Goal: Task Accomplishment & Management: Use online tool/utility

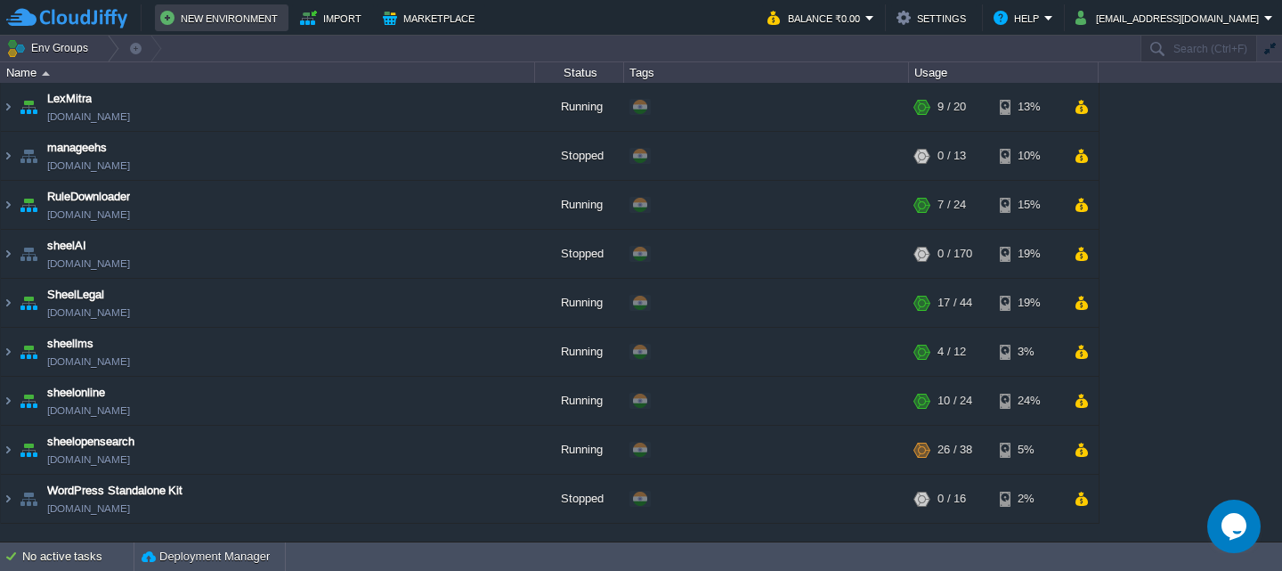
click at [225, 24] on button "New Environment" at bounding box center [221, 17] width 123 height 21
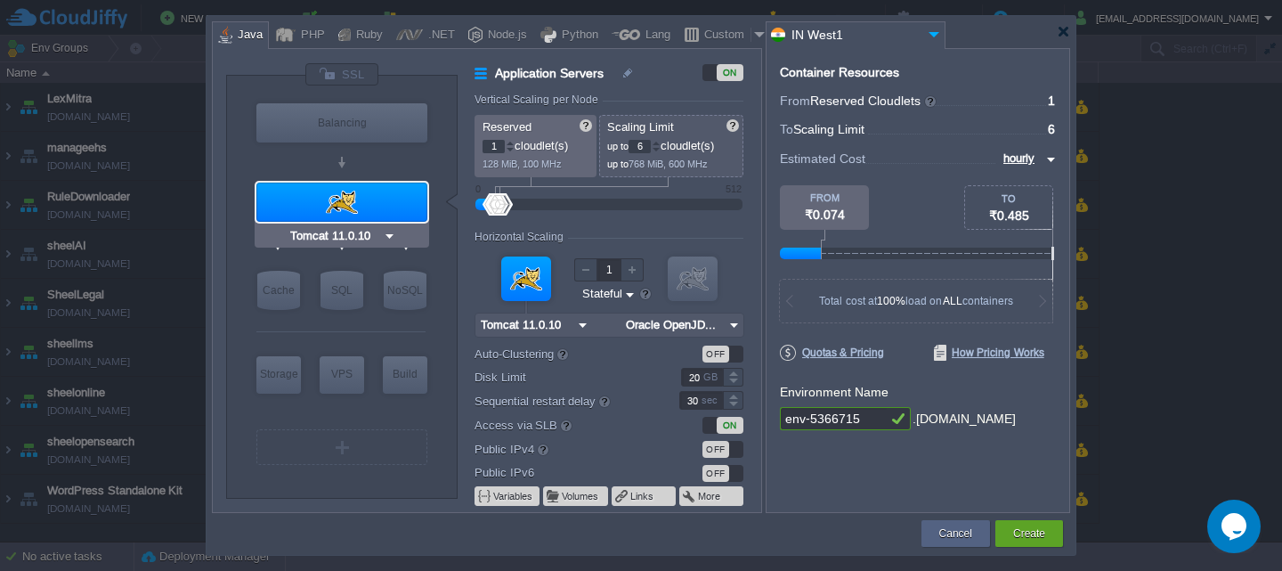
type input "MariaDB 12.0.2"
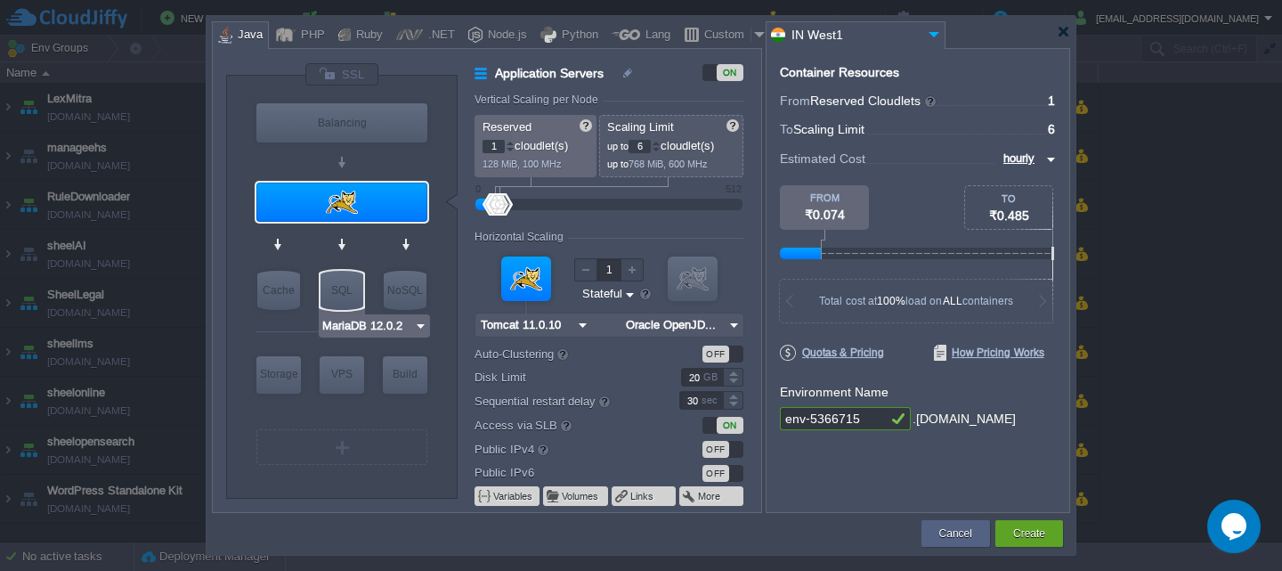
click at [344, 298] on div "SQL" at bounding box center [342, 290] width 43 height 39
type input "SQL Databases"
type input "4"
type input "MariaDB 12.0.2"
type input "12.0.2-almalin..."
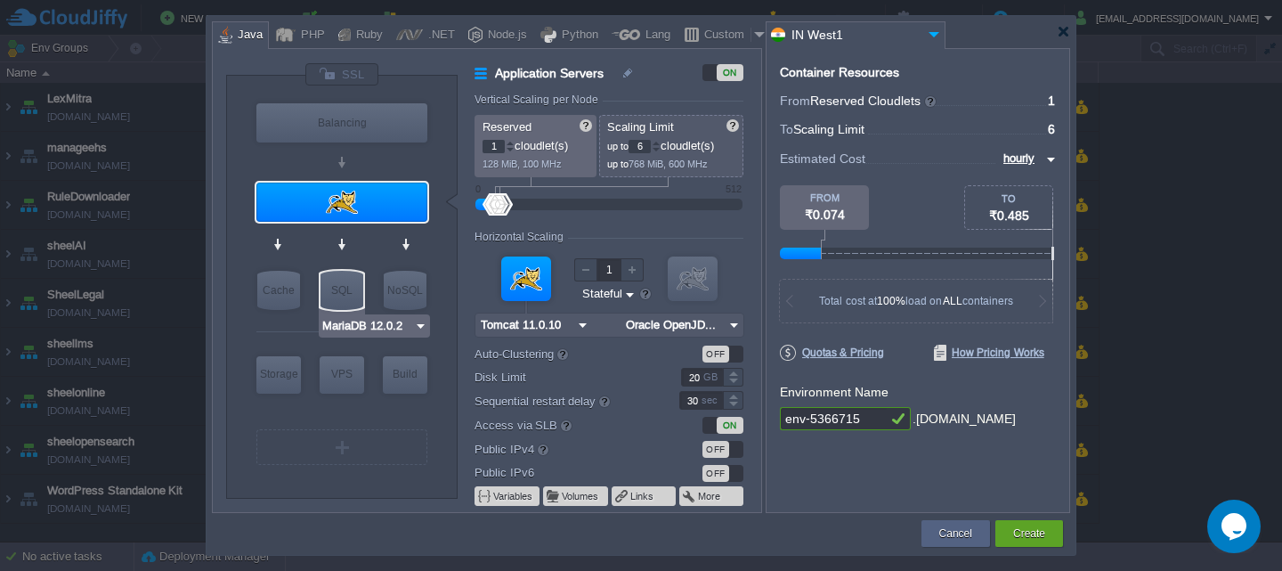
type input "Stateless"
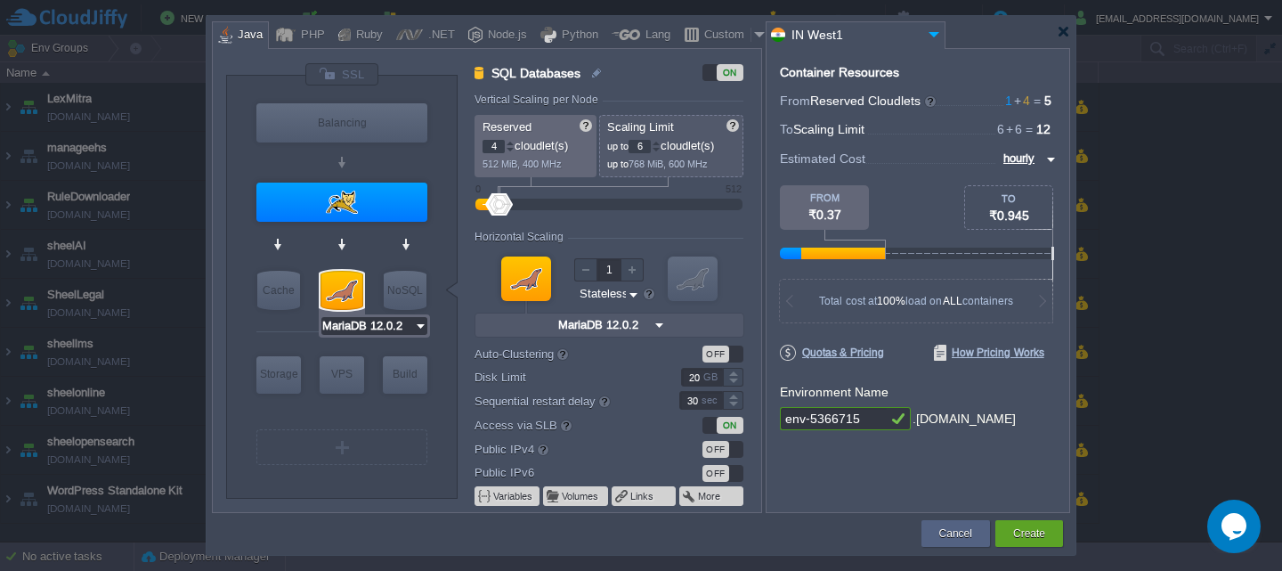
click at [384, 334] on input "MariaDB 12.0.2" at bounding box center [367, 326] width 93 height 18
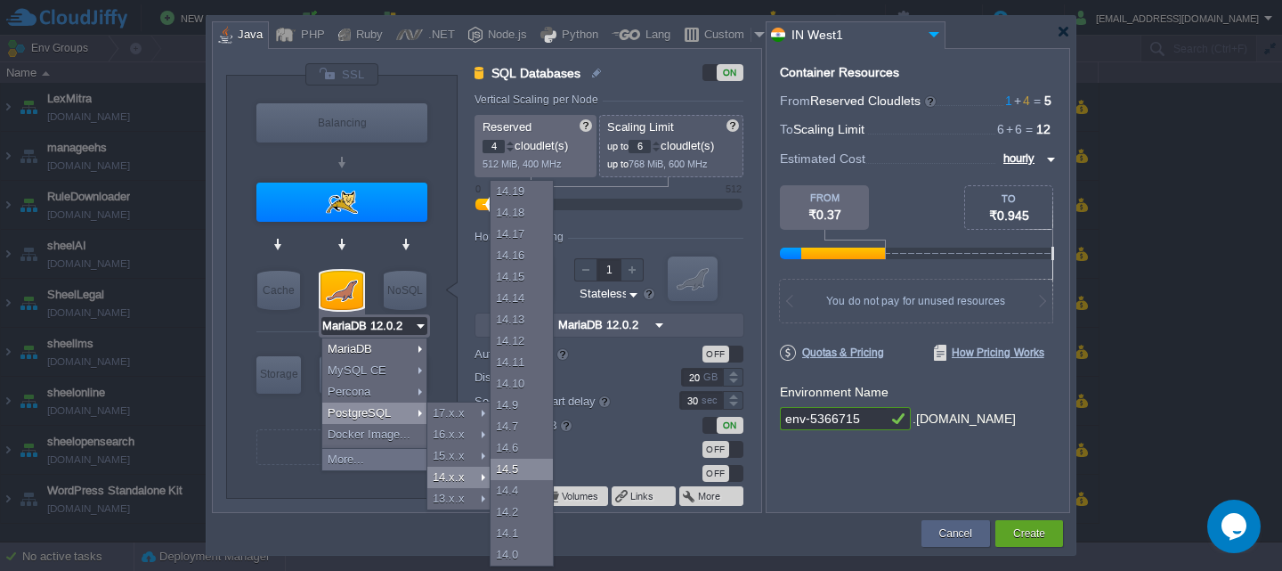
click at [509, 474] on div "14.5" at bounding box center [522, 469] width 62 height 21
type input "3"
type input "PostgreSQL 14.5"
type input "14.5"
type input "PostgreSQL 14.5"
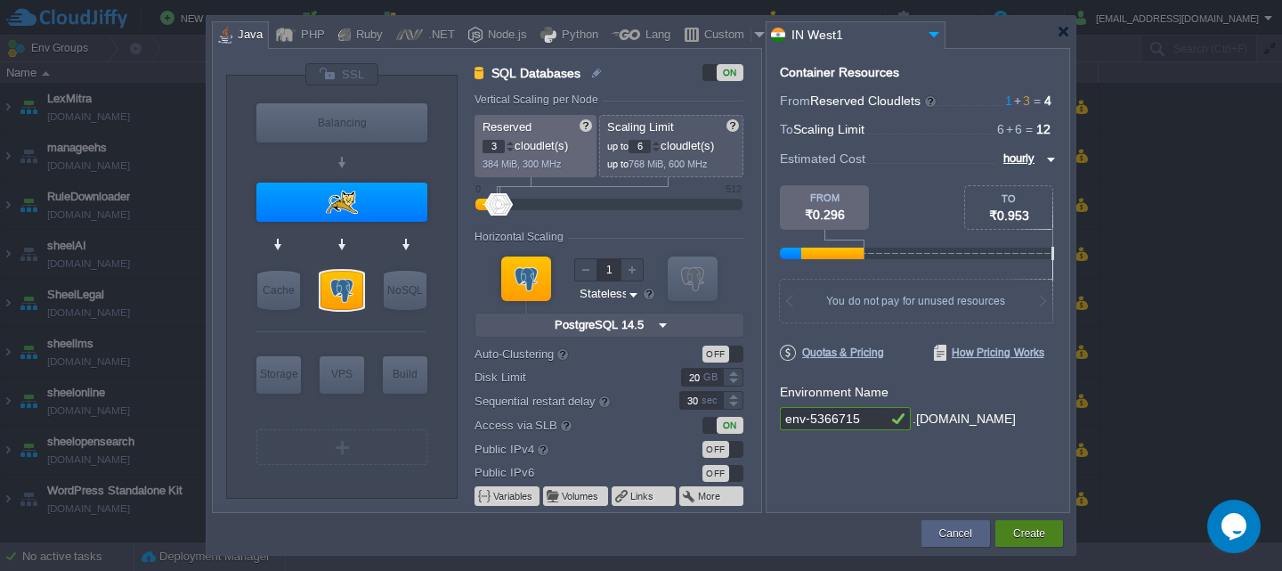
click at [1018, 539] on button "Create" at bounding box center [1029, 533] width 32 height 18
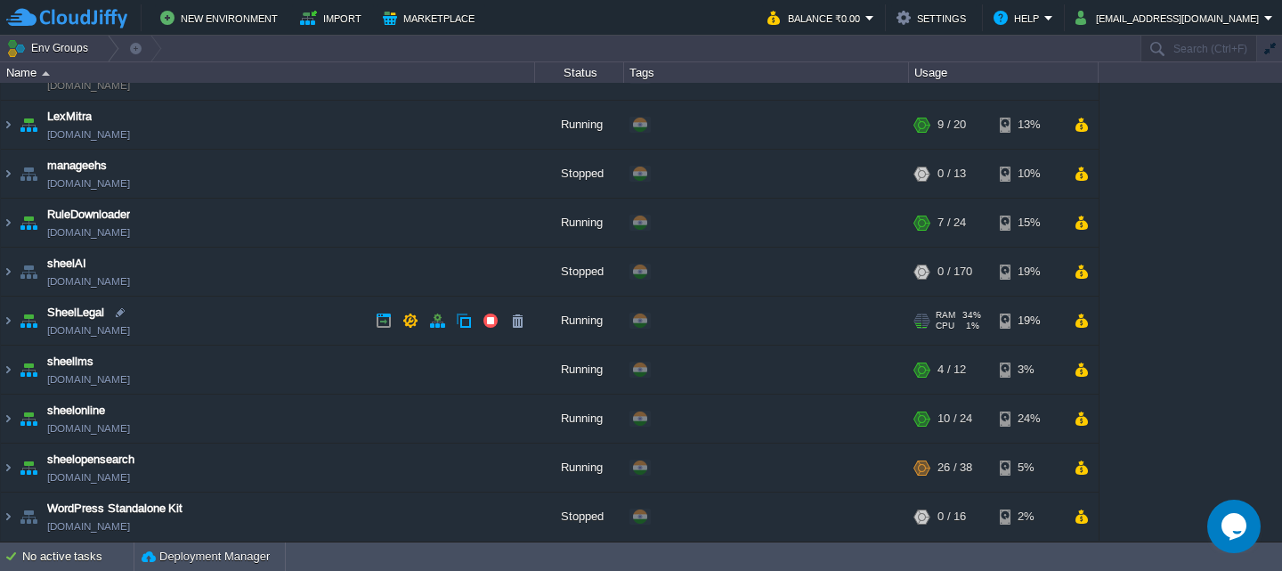
scroll to position [32, 0]
click at [100, 557] on div "3 active task(s)" at bounding box center [77, 556] width 111 height 28
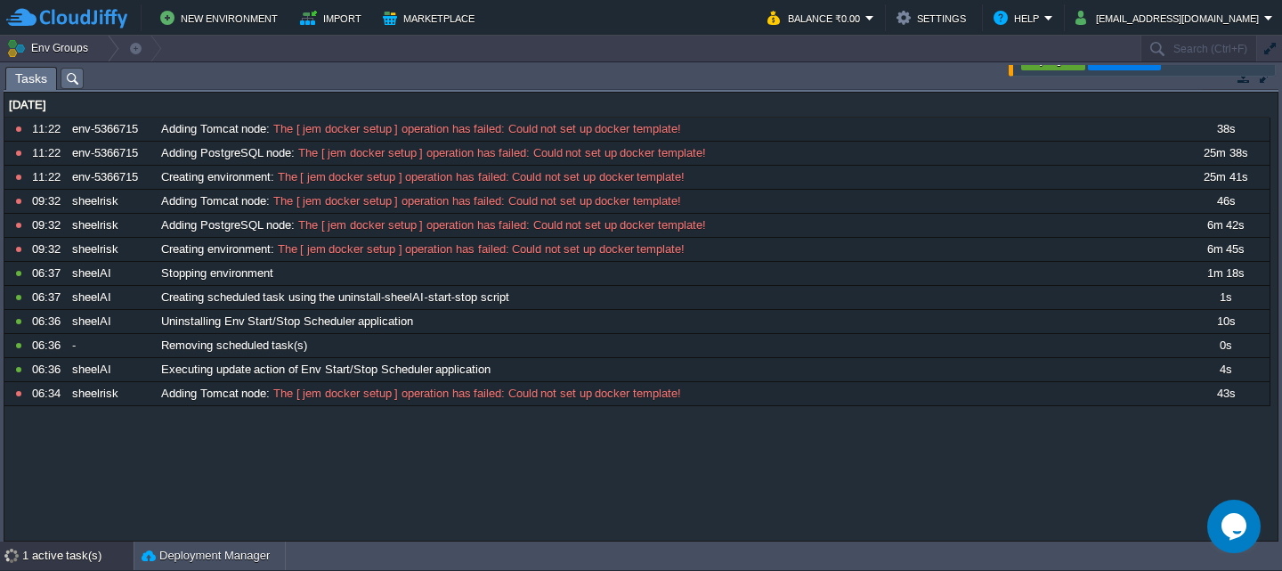
scroll to position [0, 0]
